Goal: Task Accomplishment & Management: Complete application form

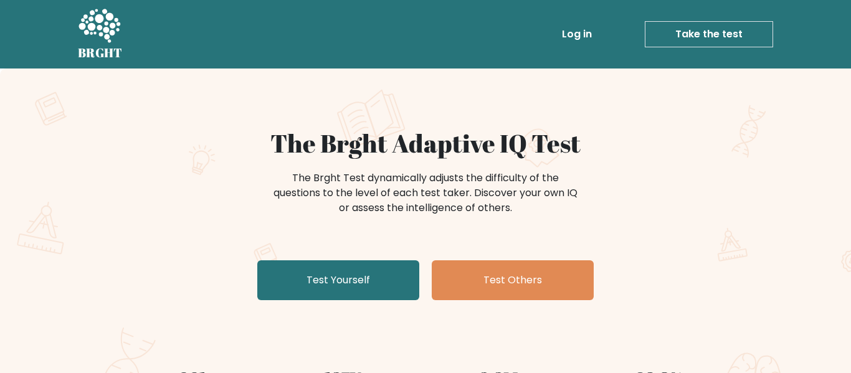
click at [364, 284] on link "Test Yourself" at bounding box center [338, 280] width 162 height 40
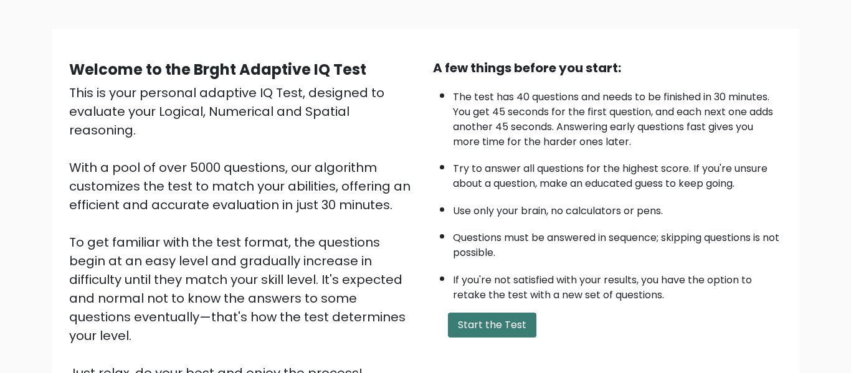
scroll to position [70, 0]
click at [472, 314] on button "Start the Test" at bounding box center [492, 324] width 88 height 25
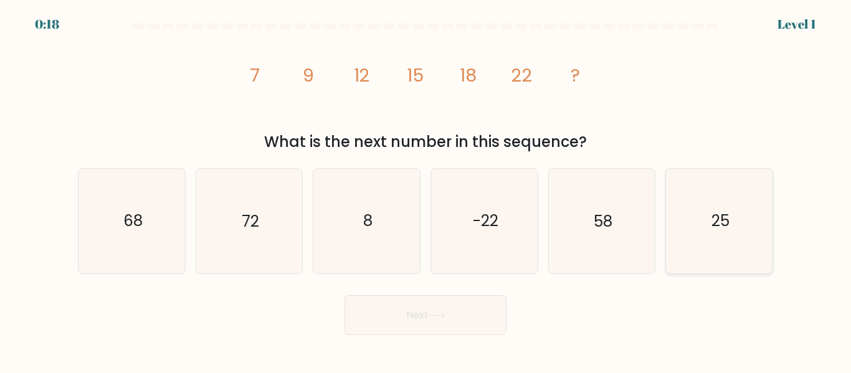
click at [703, 210] on icon "25" at bounding box center [719, 221] width 104 height 104
click at [426, 190] on input "f. 25" at bounding box center [426, 188] width 1 height 3
radio input "true"
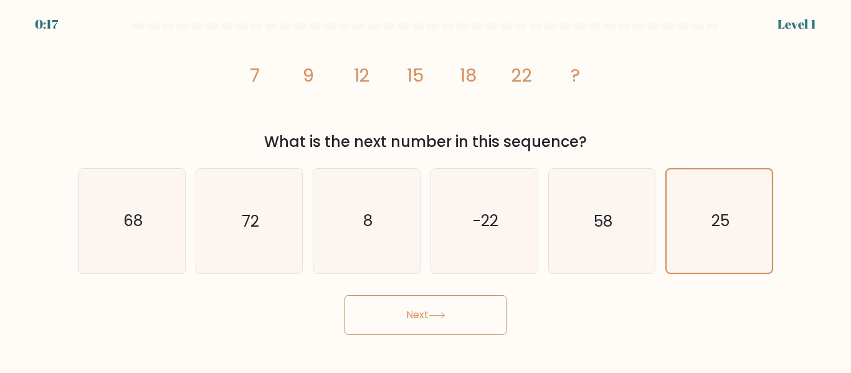
click at [457, 321] on button "Next" at bounding box center [426, 315] width 162 height 40
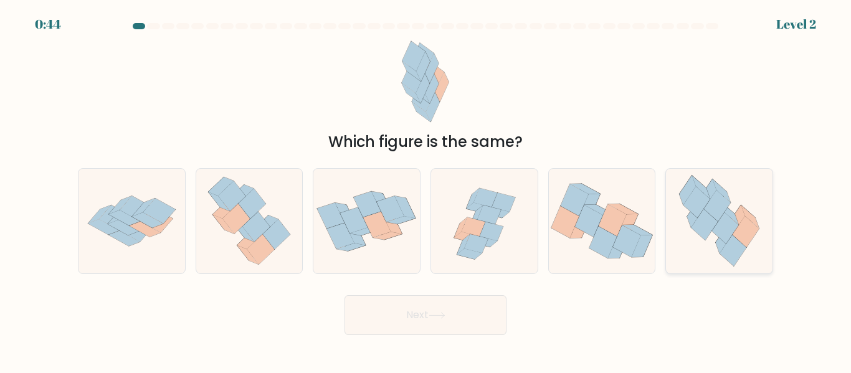
click at [755, 214] on icon at bounding box center [719, 221] width 95 height 104
click at [426, 190] on input "f." at bounding box center [426, 188] width 1 height 3
radio input "true"
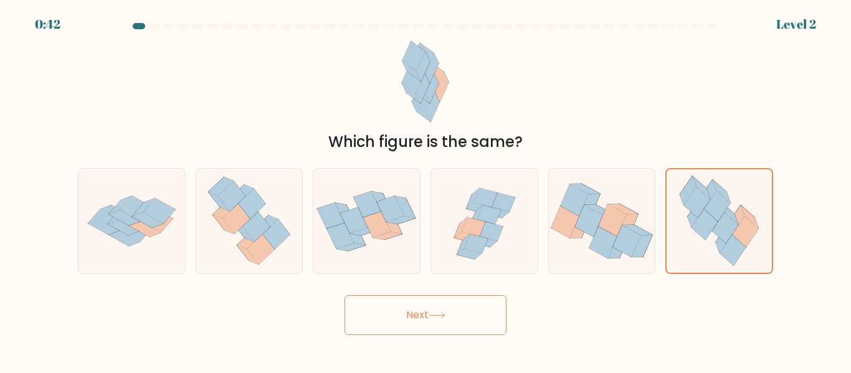
click at [444, 310] on button "Next" at bounding box center [426, 315] width 162 height 40
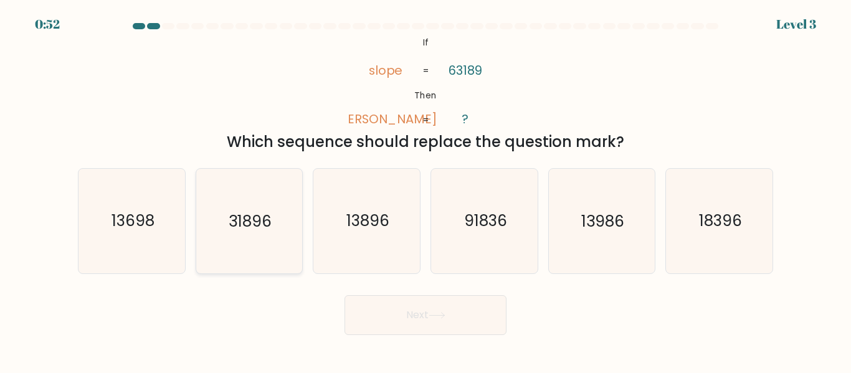
click at [246, 234] on icon "31896" at bounding box center [249, 221] width 104 height 104
click at [426, 190] on input "b. 31896" at bounding box center [426, 188] width 1 height 3
radio input "true"
click at [420, 301] on button "Next" at bounding box center [426, 315] width 162 height 40
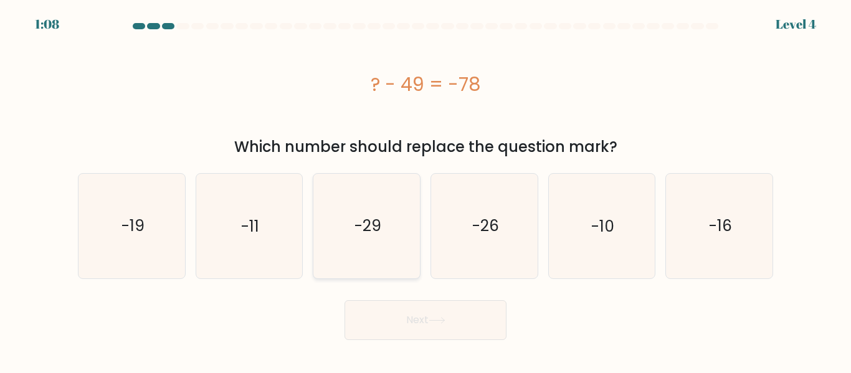
click at [348, 206] on icon "-29" at bounding box center [367, 226] width 104 height 104
click at [426, 190] on input "c. -29" at bounding box center [426, 188] width 1 height 3
radio input "true"
click at [435, 317] on icon at bounding box center [437, 320] width 17 height 7
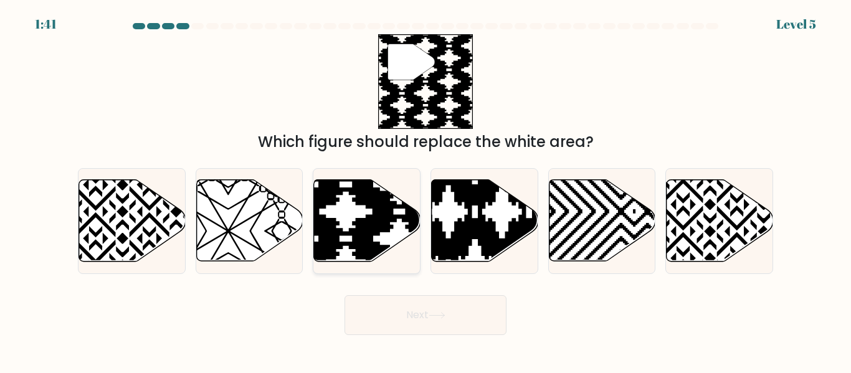
click at [355, 219] on icon at bounding box center [367, 221] width 107 height 82
click at [426, 190] on input "c." at bounding box center [426, 188] width 1 height 3
radio input "true"
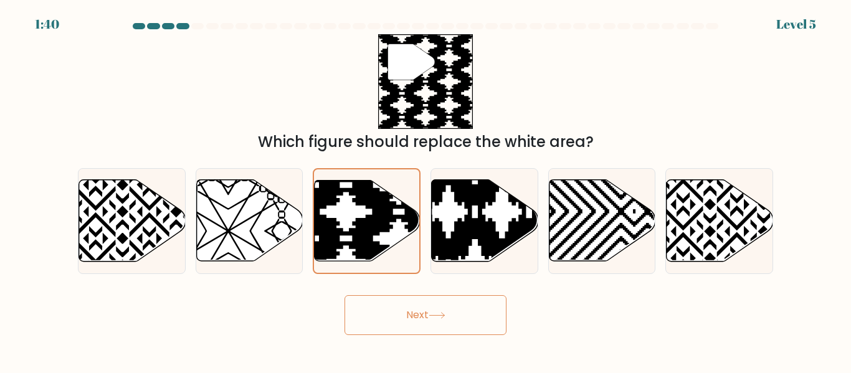
click at [454, 303] on button "Next" at bounding box center [426, 315] width 162 height 40
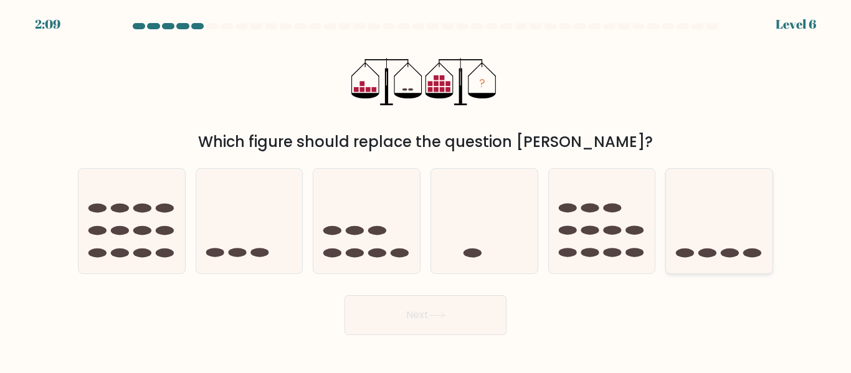
click at [731, 182] on icon at bounding box center [719, 221] width 107 height 88
click at [426, 187] on input "f." at bounding box center [426, 188] width 1 height 3
radio input "true"
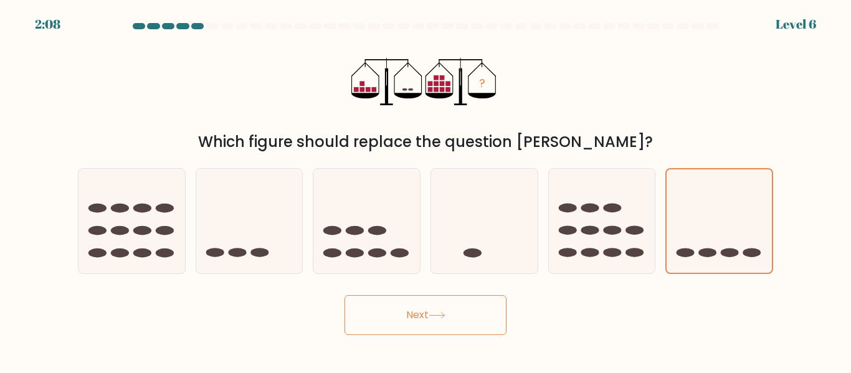
click at [445, 316] on icon at bounding box center [437, 315] width 17 height 7
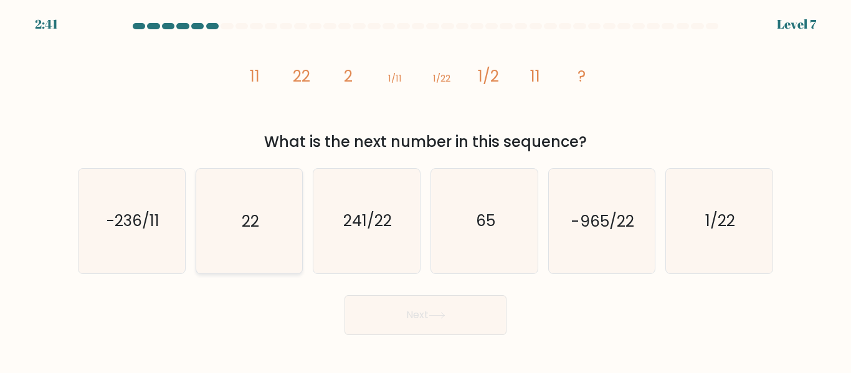
click at [232, 226] on icon "22" at bounding box center [249, 221] width 104 height 104
click at [426, 190] on input "b. 22" at bounding box center [426, 188] width 1 height 3
radio input "true"
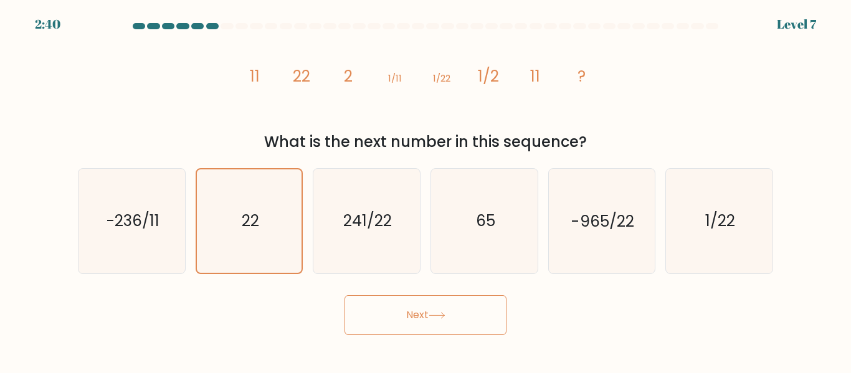
click at [415, 326] on button "Next" at bounding box center [426, 315] width 162 height 40
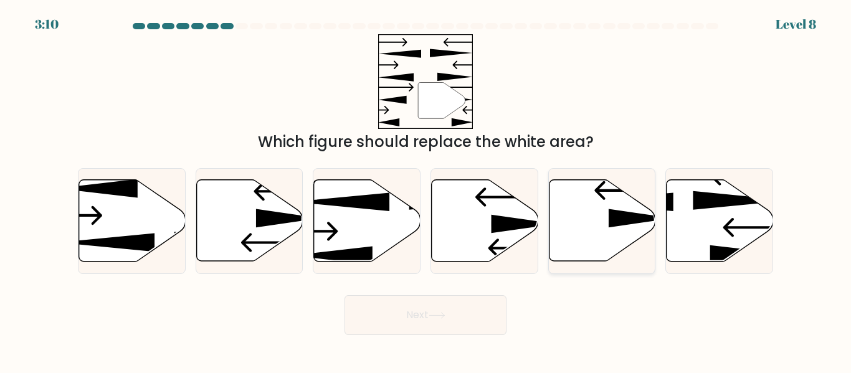
click at [581, 212] on icon at bounding box center [602, 221] width 107 height 82
click at [426, 190] on input "e." at bounding box center [426, 188] width 1 height 3
radio input "true"
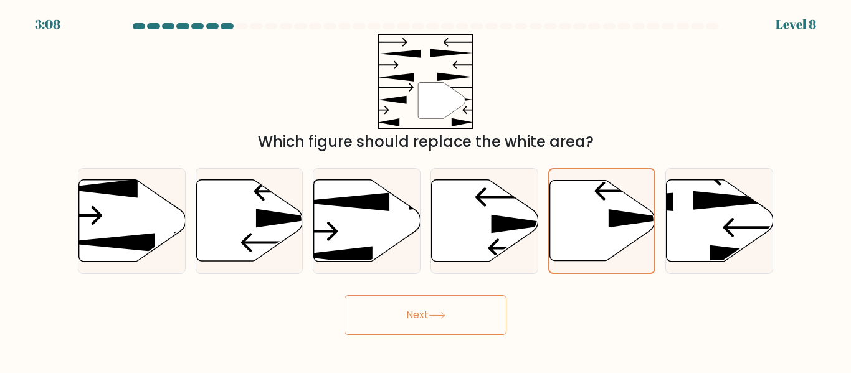
click at [494, 305] on button "Next" at bounding box center [426, 315] width 162 height 40
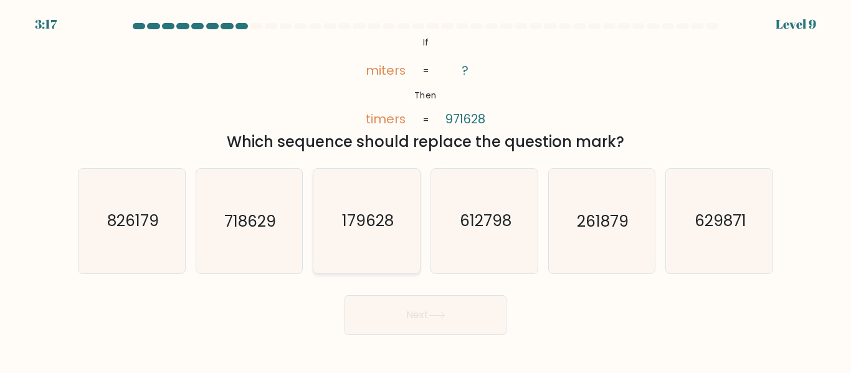
click at [346, 233] on icon "179628" at bounding box center [367, 221] width 104 height 104
click at [426, 190] on input "c. 179628" at bounding box center [426, 188] width 1 height 3
radio input "true"
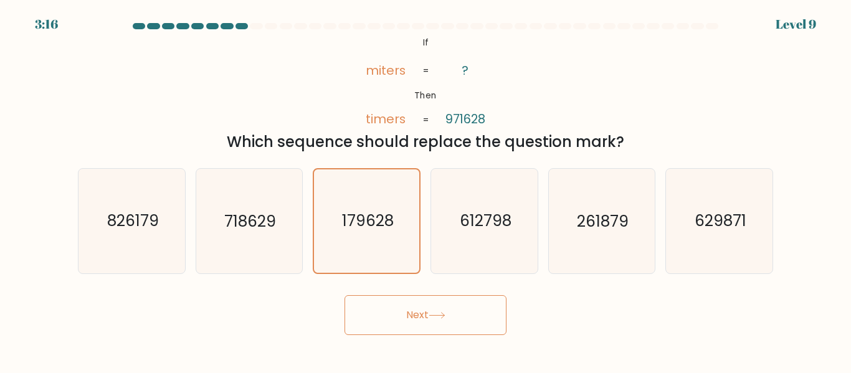
click at [413, 322] on button "Next" at bounding box center [426, 315] width 162 height 40
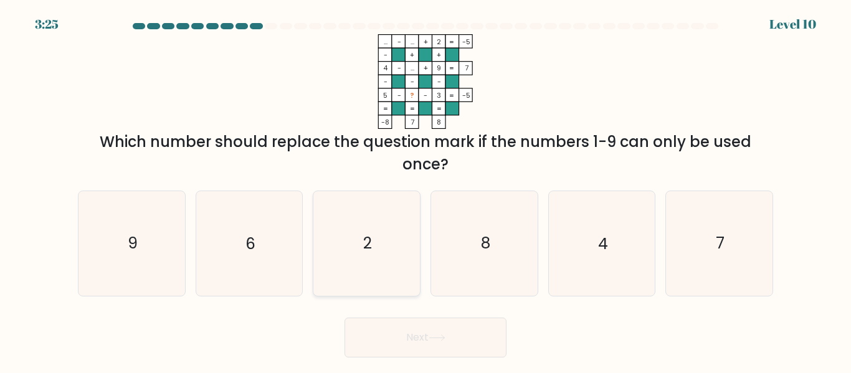
click at [378, 247] on icon "2" at bounding box center [367, 243] width 104 height 104
click at [426, 190] on input "c. 2" at bounding box center [426, 188] width 1 height 3
radio input "true"
click at [447, 328] on button "Next" at bounding box center [426, 338] width 162 height 40
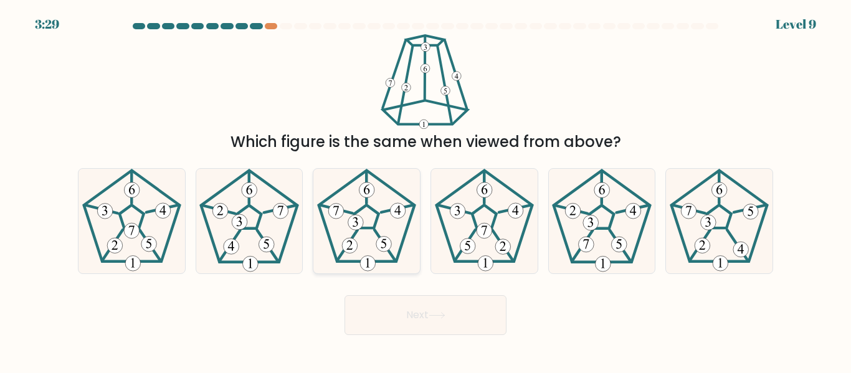
click at [358, 228] on 297 at bounding box center [356, 223] width 16 height 16
click at [426, 190] on input "c." at bounding box center [426, 188] width 1 height 3
radio input "true"
click at [439, 313] on icon at bounding box center [437, 315] width 17 height 7
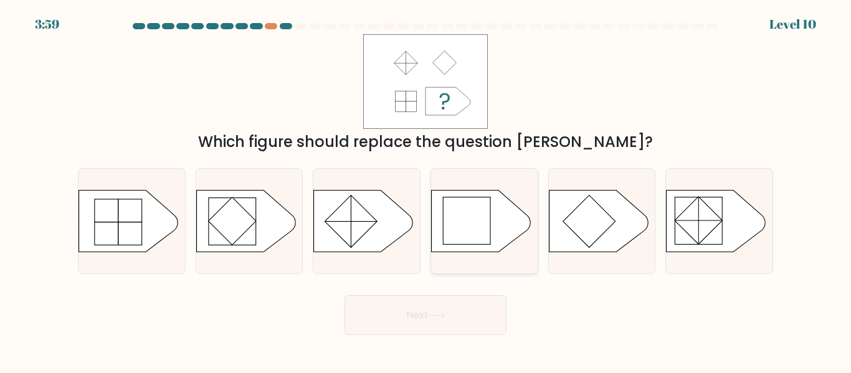
click at [460, 211] on rect at bounding box center [466, 220] width 47 height 47
click at [426, 190] on input "d." at bounding box center [426, 188] width 1 height 3
radio input "true"
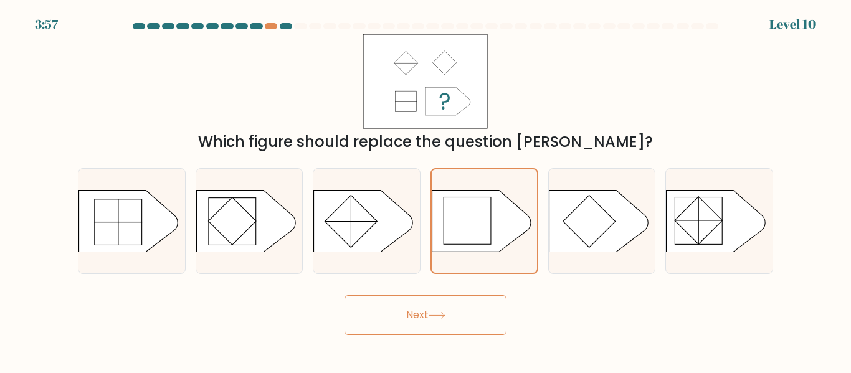
click at [412, 307] on button "Next" at bounding box center [426, 315] width 162 height 40
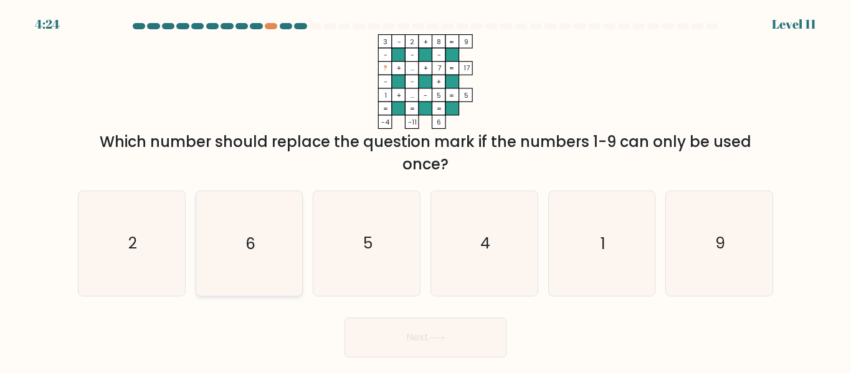
click at [259, 217] on icon "6" at bounding box center [249, 243] width 104 height 104
click at [426, 190] on input "b. 6" at bounding box center [426, 188] width 1 height 3
radio input "true"
click at [397, 345] on button "Next" at bounding box center [426, 338] width 162 height 40
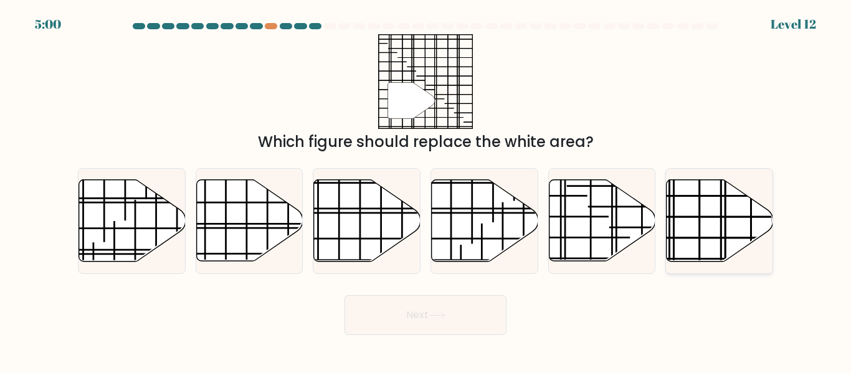
click at [696, 234] on icon at bounding box center [720, 221] width 107 height 82
click at [426, 190] on input "f." at bounding box center [426, 188] width 1 height 3
radio input "true"
click at [406, 310] on button "Next" at bounding box center [426, 315] width 162 height 40
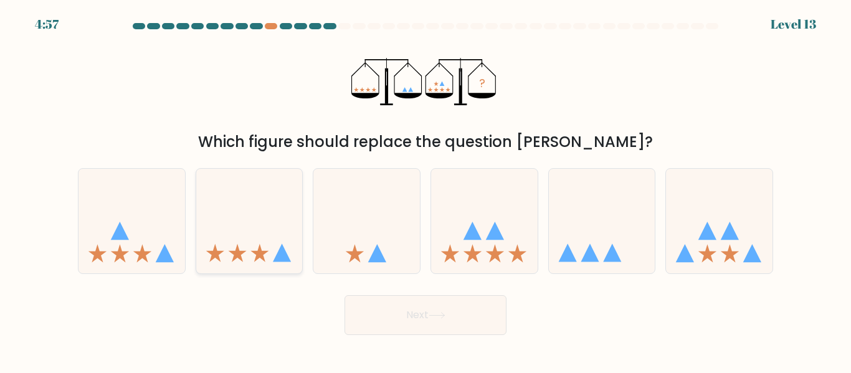
click at [246, 244] on icon at bounding box center [249, 221] width 107 height 88
click at [426, 190] on input "b." at bounding box center [426, 188] width 1 height 3
radio input "true"
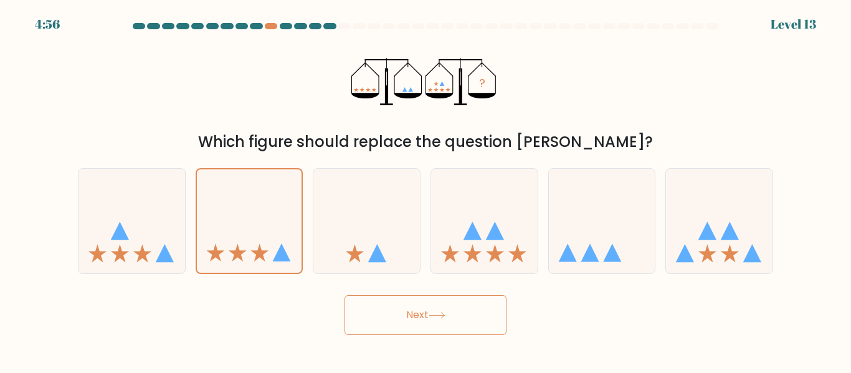
click at [388, 318] on button "Next" at bounding box center [426, 315] width 162 height 40
